Goal: Information Seeking & Learning: Find specific fact

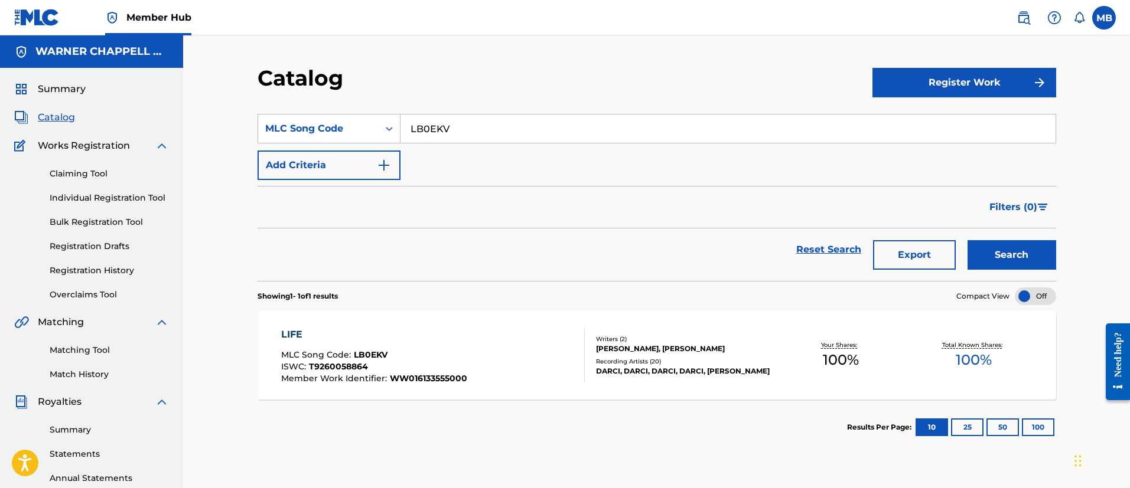
click at [310, 102] on section "SearchWithCriteria05c54fff-f0a1-4714-a7c2-1ce4befed19f MLC Song Code LB0EKV Add…" at bounding box center [657, 190] width 799 height 181
type input "BVAH0L"
click at [967, 240] on button "Search" at bounding box center [1011, 255] width 89 height 30
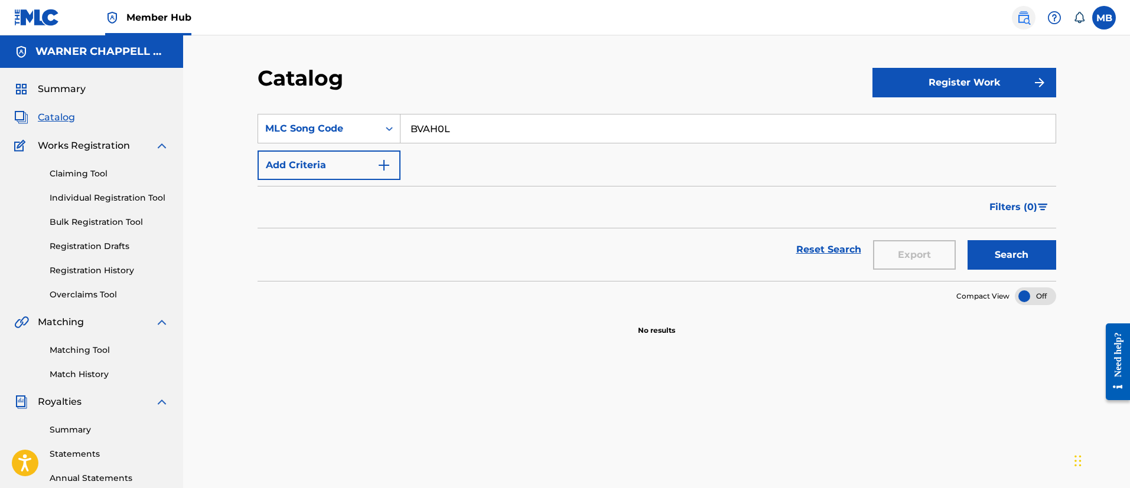
click at [1024, 14] on img at bounding box center [1024, 18] width 14 height 14
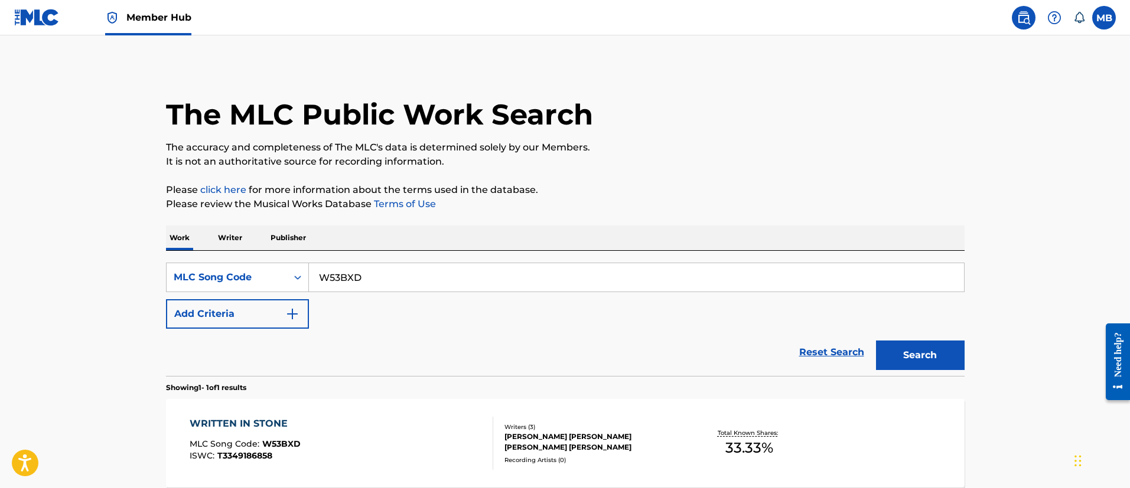
drag, startPoint x: 405, startPoint y: 279, endPoint x: 150, endPoint y: 282, distance: 255.2
click at [152, 283] on div "The MLC Public Work Search The accuracy and completeness of The MLC's data is d…" at bounding box center [565, 304] width 827 height 478
paste input "BVAH0L"
type input "BVAH0L"
click at [876, 341] on button "Search" at bounding box center [920, 356] width 89 height 30
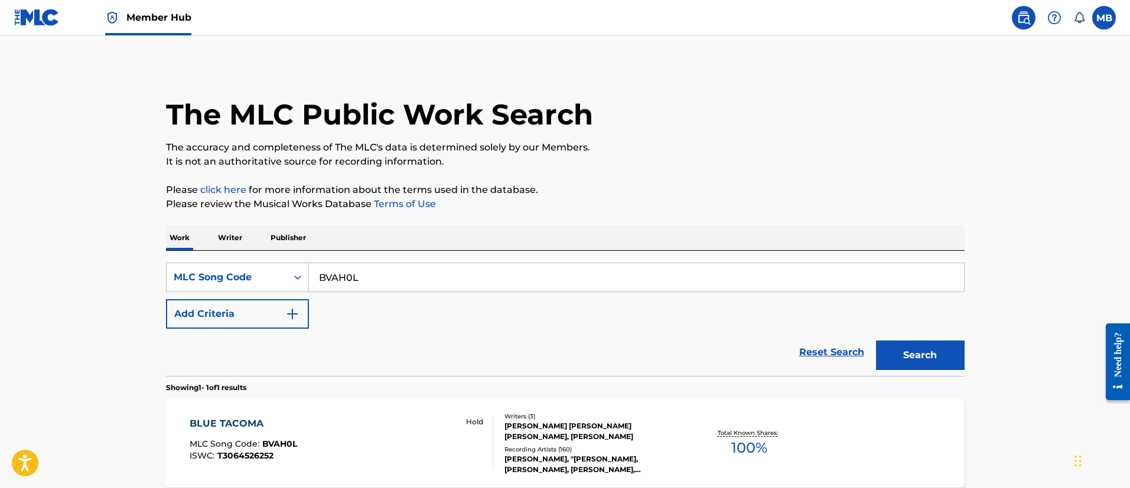
click at [352, 409] on div "BLUE TACOMA MLC Song Code : BVAH0L ISWC : T3064526252 Hold Writers ( 3 ) [PERSO…" at bounding box center [565, 443] width 799 height 89
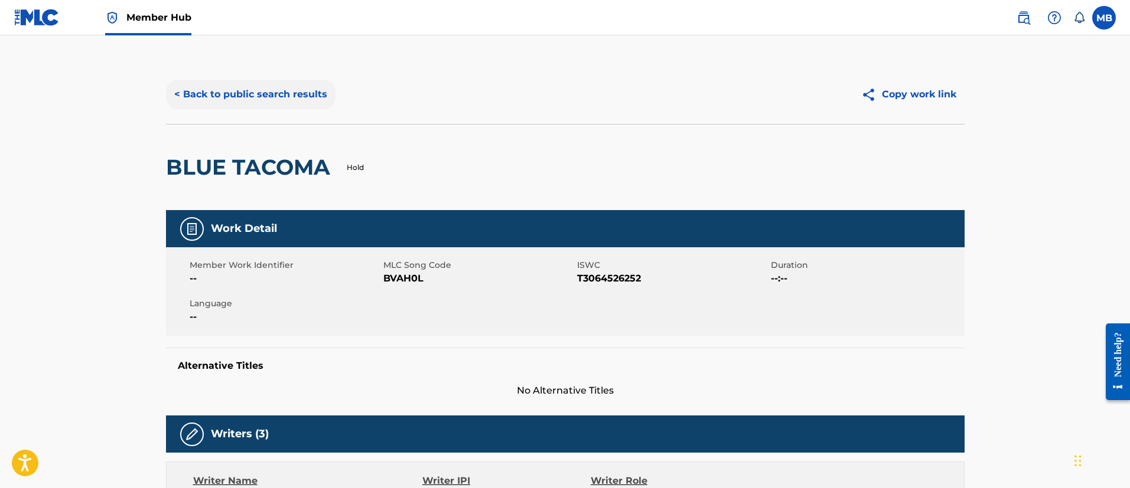
click at [274, 98] on button "< Back to public search results" at bounding box center [251, 95] width 170 height 30
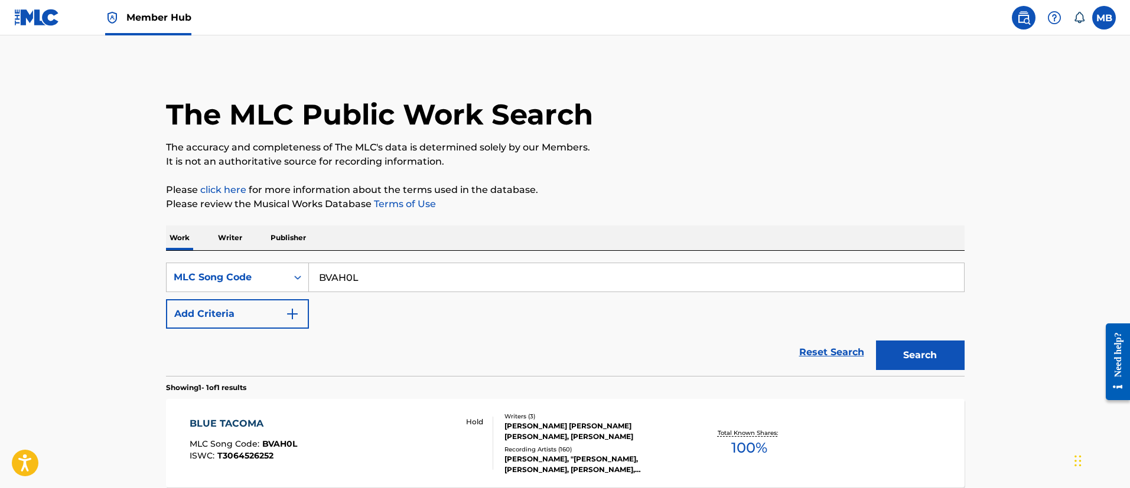
drag, startPoint x: 388, startPoint y: 268, endPoint x: 159, endPoint y: 235, distance: 231.5
click at [164, 240] on div "The MLC Public Work Search The accuracy and completeness of The MLC's data is d…" at bounding box center [565, 304] width 827 height 478
paste input "FV9UJ3"
type input "FV9UJ3"
click at [876, 341] on button "Search" at bounding box center [920, 356] width 89 height 30
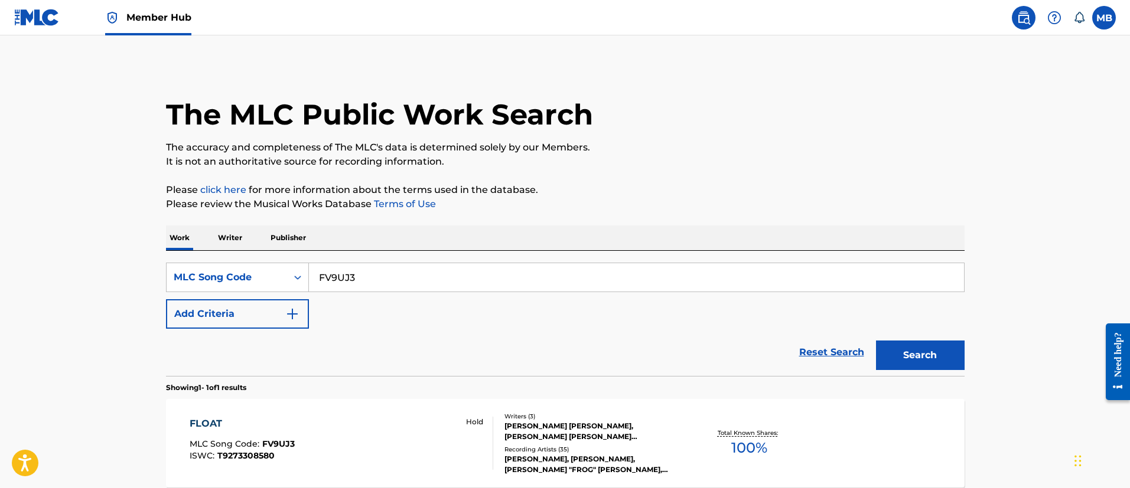
click at [308, 415] on div "FLOAT MLC Song Code : FV9UJ3 ISWC : T9273308580 Hold Writers ( 3 ) [PERSON_NAME…" at bounding box center [565, 443] width 799 height 89
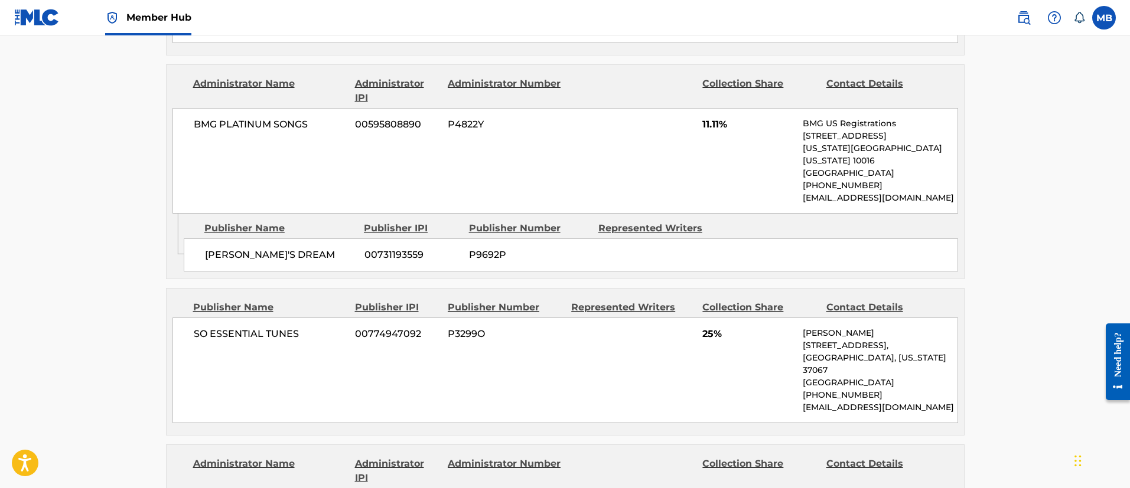
scroll to position [620, 0]
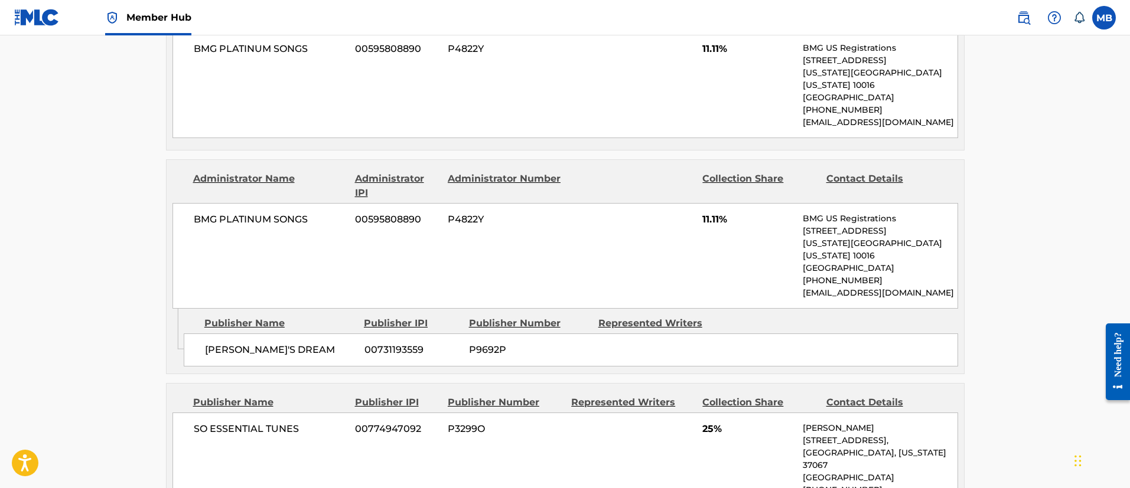
click at [182, 19] on span "Member Hub" at bounding box center [158, 18] width 65 height 14
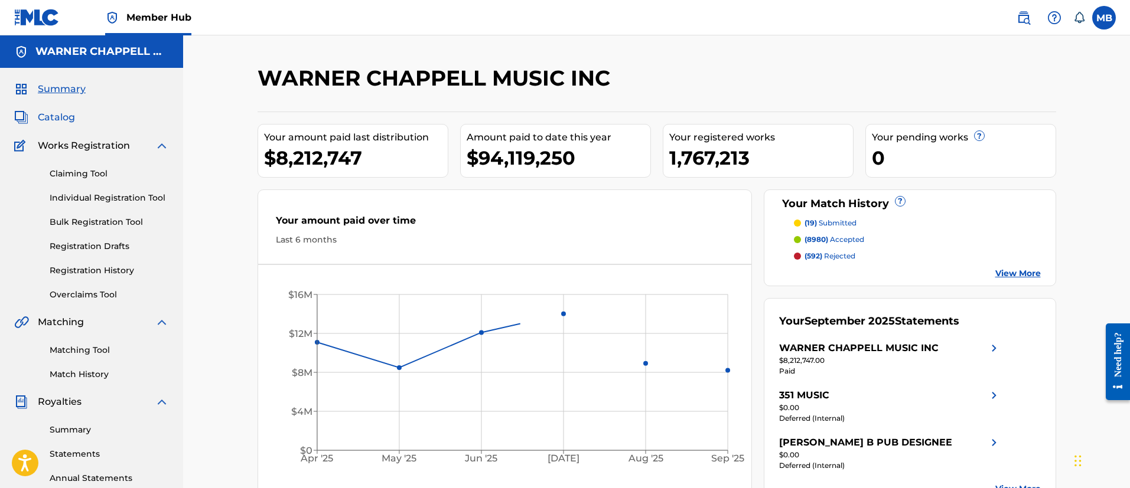
click at [61, 120] on span "Catalog" at bounding box center [56, 117] width 37 height 14
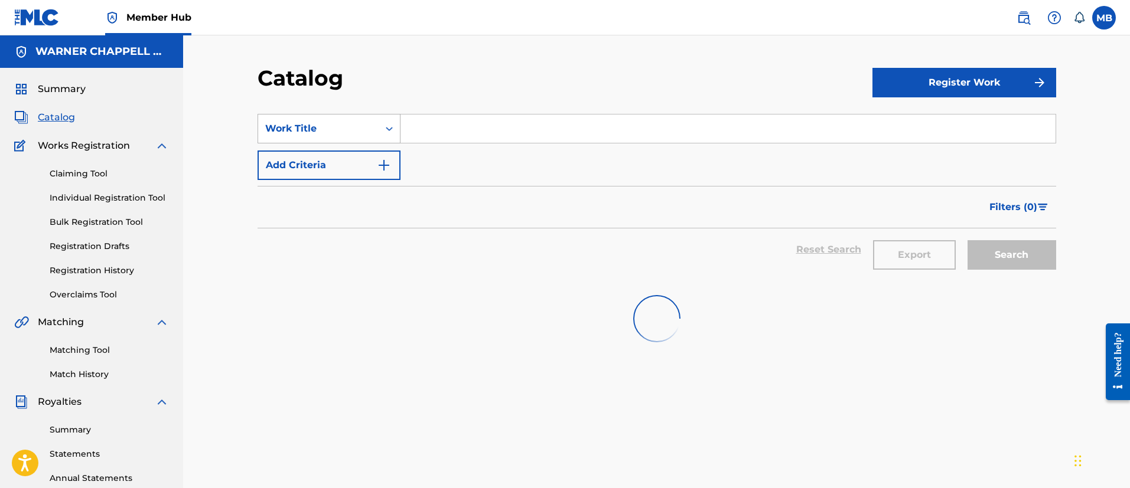
click at [386, 128] on icon "Search Form" at bounding box center [389, 129] width 12 height 12
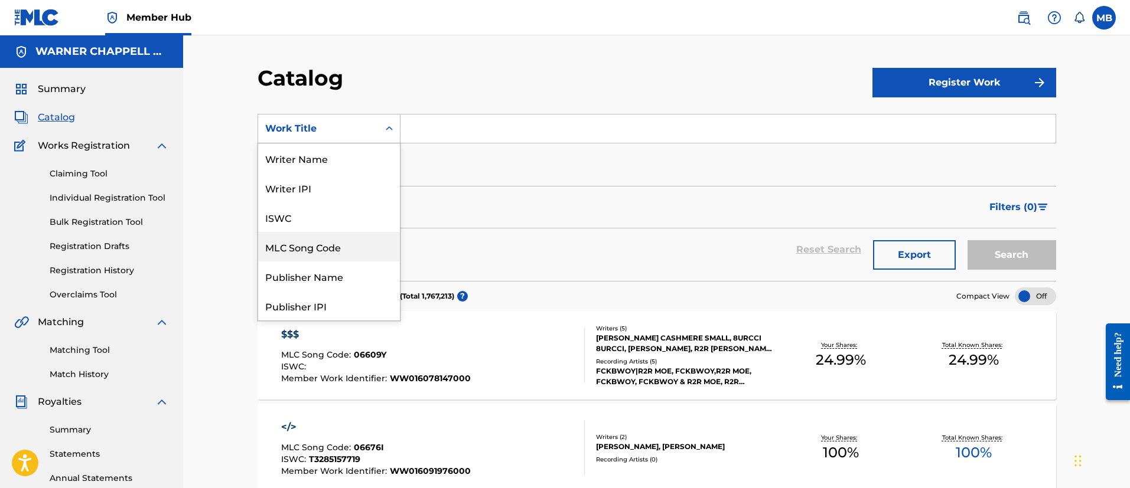
click at [310, 259] on div "MLC Song Code" at bounding box center [329, 247] width 142 height 30
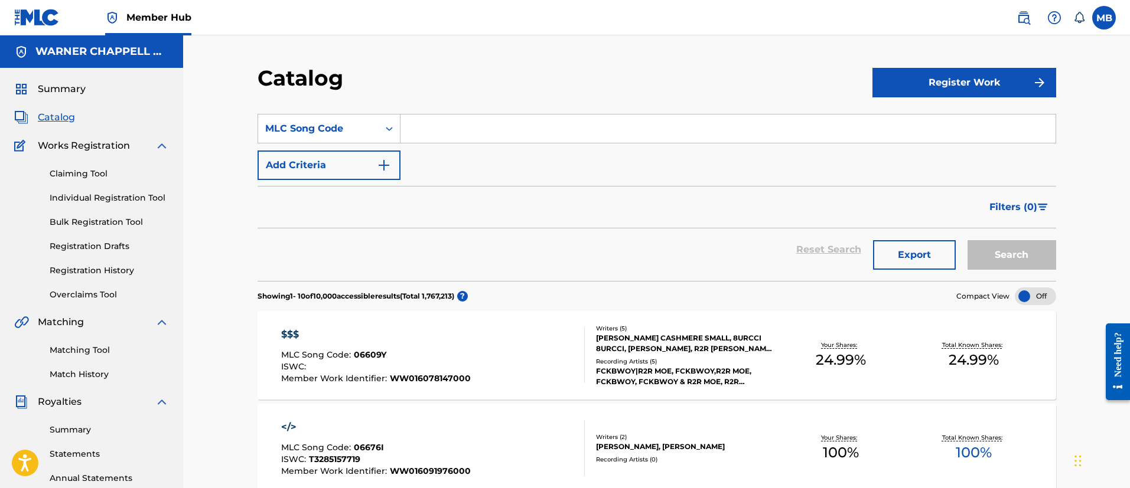
click at [486, 120] on input "Search Form" at bounding box center [727, 129] width 655 height 28
paste input "TD72UZ"
click at [967, 240] on button "Search" at bounding box center [1011, 255] width 89 height 30
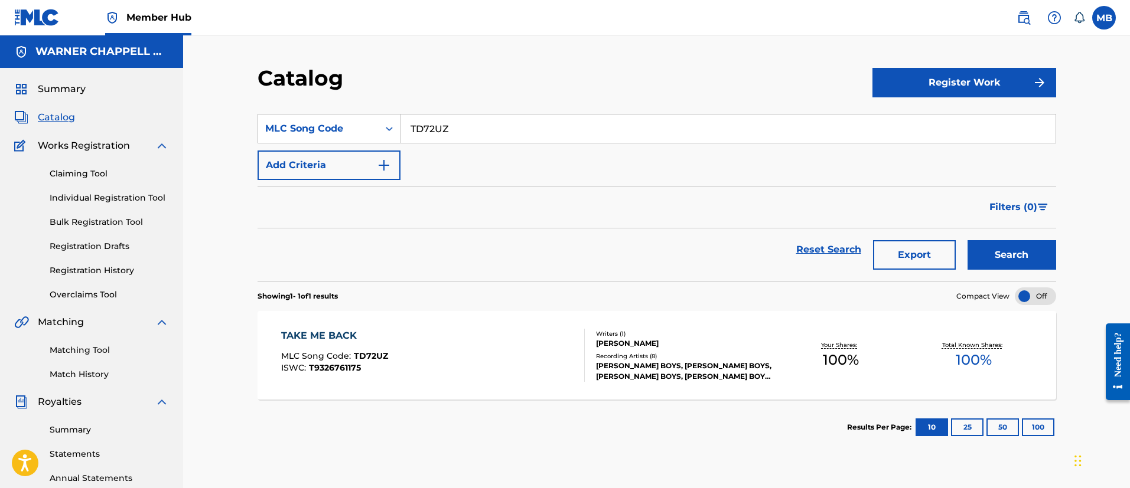
drag, startPoint x: 460, startPoint y: 139, endPoint x: 220, endPoint y: 113, distance: 240.7
click at [221, 115] on div "Catalog Register Work SearchWithCriteriabb41c669-a4b0-4350-b96b-bde63590c4c3 ML…" at bounding box center [656, 355] width 947 height 640
paste input "SA6DFQ"
type input "SA6DFQ"
click at [967, 240] on button "Search" at bounding box center [1011, 255] width 89 height 30
